Goal: Transaction & Acquisition: Purchase product/service

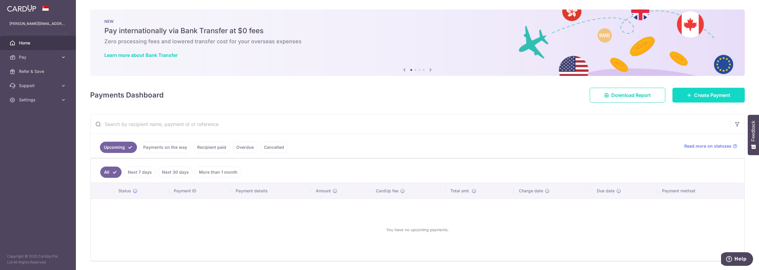
click at [720, 95] on span "Create Payment" at bounding box center [712, 95] width 36 height 7
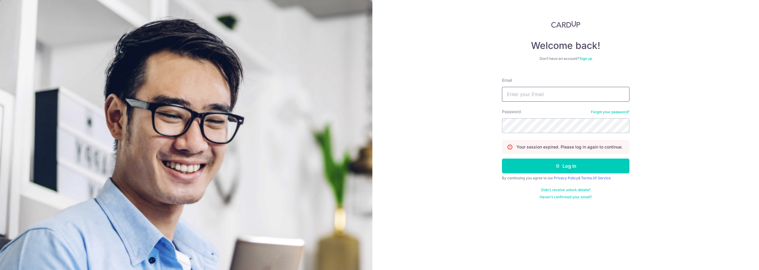
click at [546, 91] on input "Email" at bounding box center [565, 94] width 127 height 15
click at [502, 159] on button "Log in" at bounding box center [565, 166] width 127 height 15
type input "cindy@willowlake.com.sg"
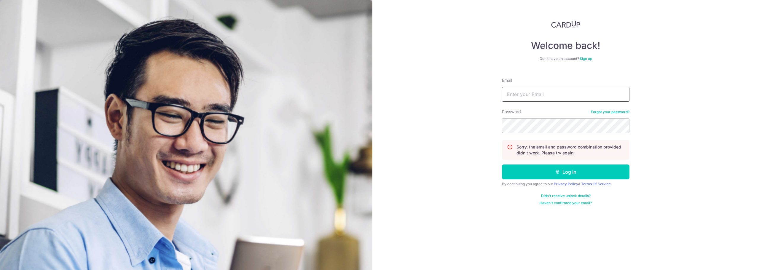
click at [542, 89] on input "Email" at bounding box center [565, 94] width 127 height 15
type input "cindy@willowlake.com.sg"
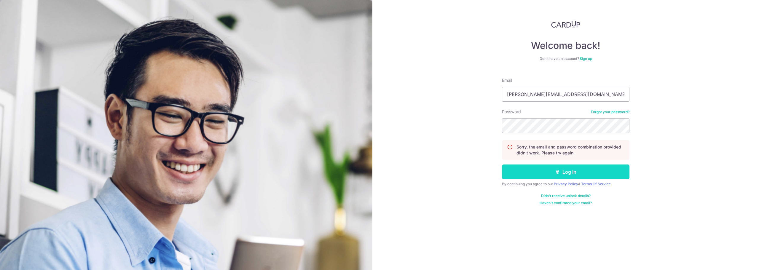
click at [581, 177] on button "Log in" at bounding box center [565, 172] width 127 height 15
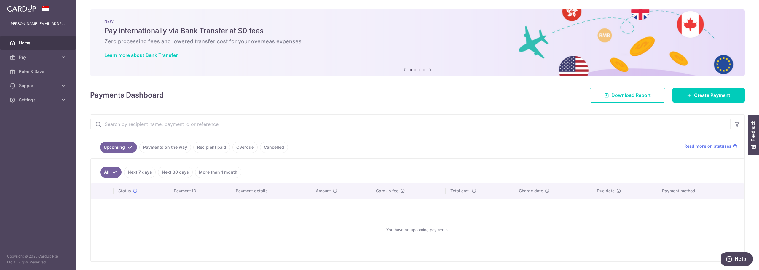
click at [688, 85] on div "Payments Dashboard Download Report Create Payment" at bounding box center [417, 93] width 655 height 17
click at [683, 100] on link "Create Payment" at bounding box center [708, 95] width 72 height 15
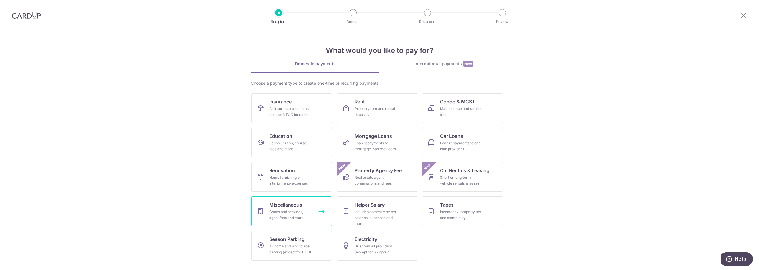
click at [270, 214] on div "Goods and services, agent fees and more" at bounding box center [290, 215] width 43 height 12
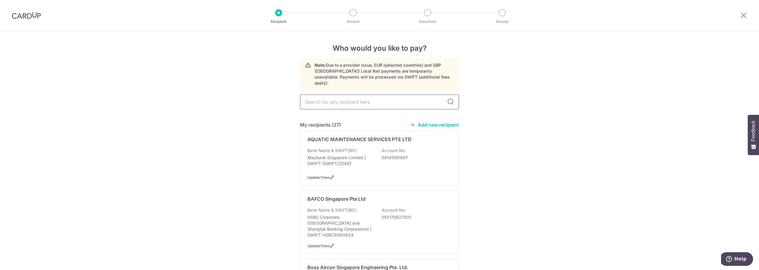
click at [345, 99] on input "text" at bounding box center [379, 102] width 159 height 15
type input "gas"
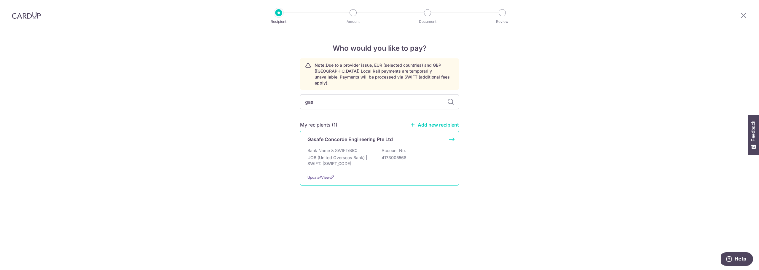
click at [378, 153] on div "Bank Name & SWIFT/BIC: UOB (United Overseas Bank) | SWIFT: UOVBSGSGXXX Account …" at bounding box center [379, 159] width 144 height 22
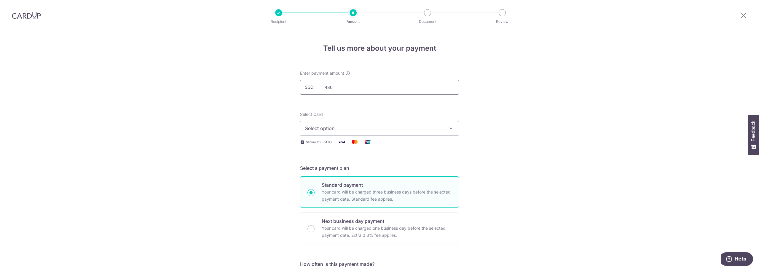
drag, startPoint x: 0, startPoint y: 0, endPoint x: 366, endPoint y: 90, distance: 377.2
click at [366, 90] on input "480" at bounding box center [379, 87] width 159 height 15
type input "480.00"
click at [348, 129] on span "Select option" at bounding box center [374, 128] width 138 height 7
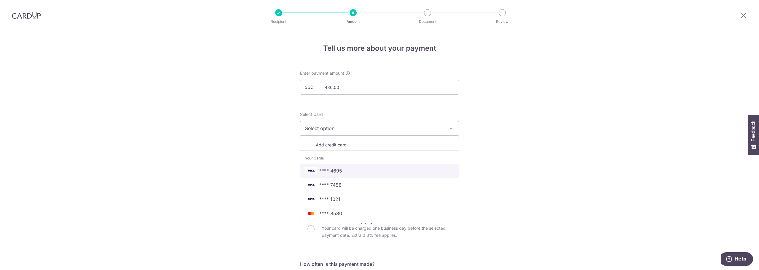
click at [350, 173] on span "**** 4695" at bounding box center [379, 170] width 149 height 7
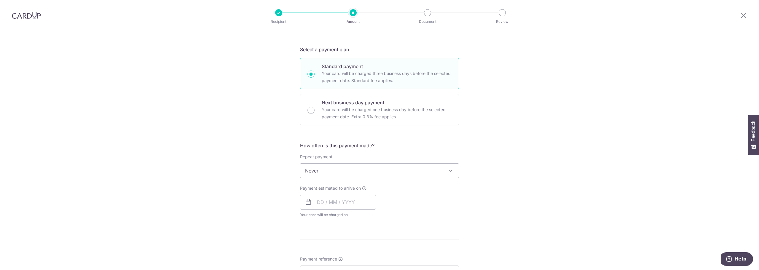
scroll to position [148, 0]
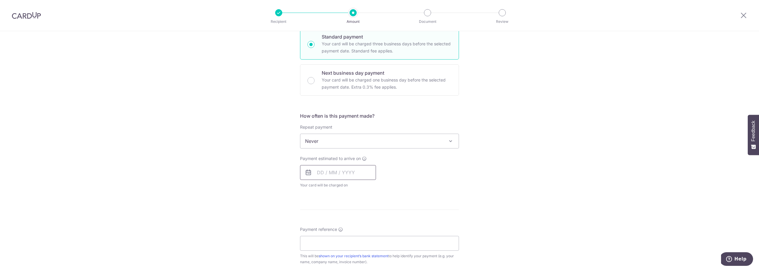
click at [331, 166] on input "text" at bounding box center [338, 172] width 76 height 15
click at [322, 225] on link "6" at bounding box center [323, 226] width 9 height 9
type input "[DATE]"
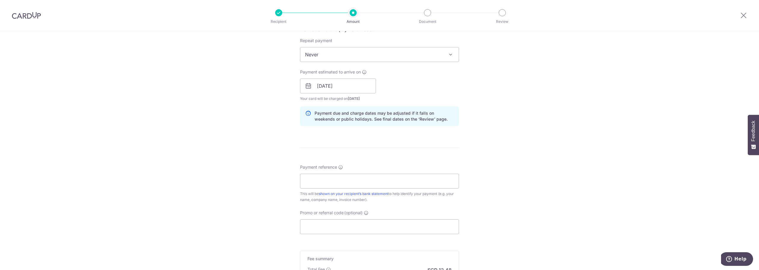
scroll to position [237, 0]
click at [338, 178] on input "Payment reference" at bounding box center [379, 178] width 159 height 15
click at [333, 177] on input "Payment reference" at bounding box center [379, 178] width 159 height 15
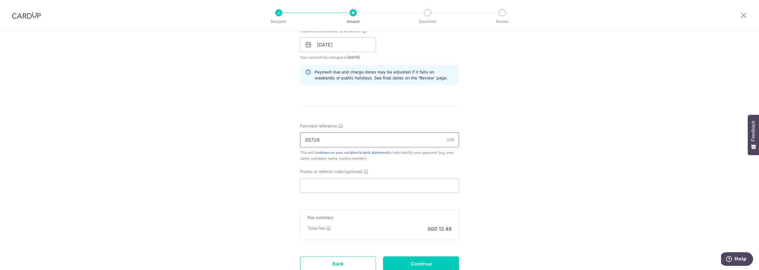
scroll to position [322, 0]
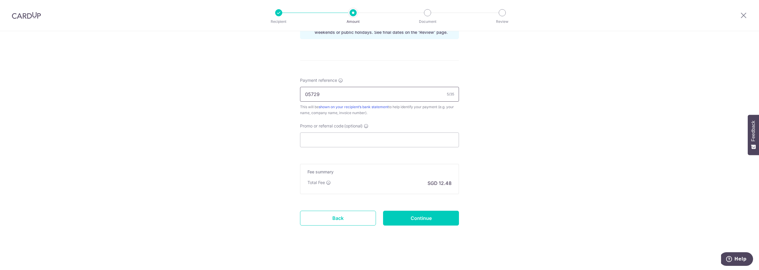
type input "05729"
click at [419, 214] on input "Continue" at bounding box center [421, 218] width 76 height 15
